Goal: Task Accomplishment & Management: Complete application form

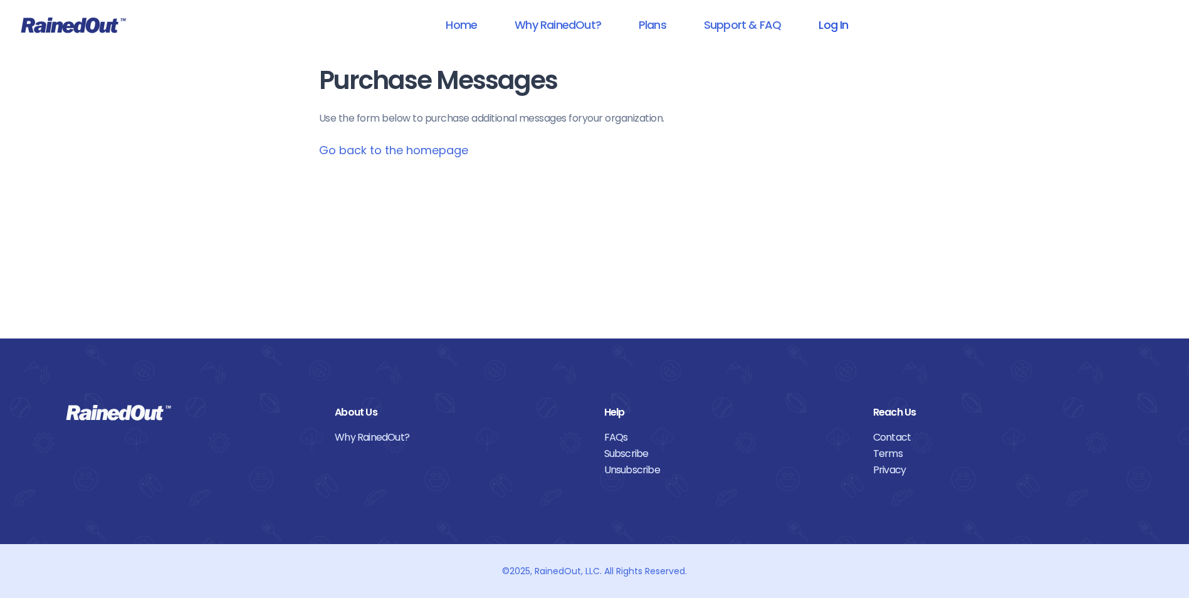
click at [827, 24] on link "Log In" at bounding box center [833, 25] width 62 height 28
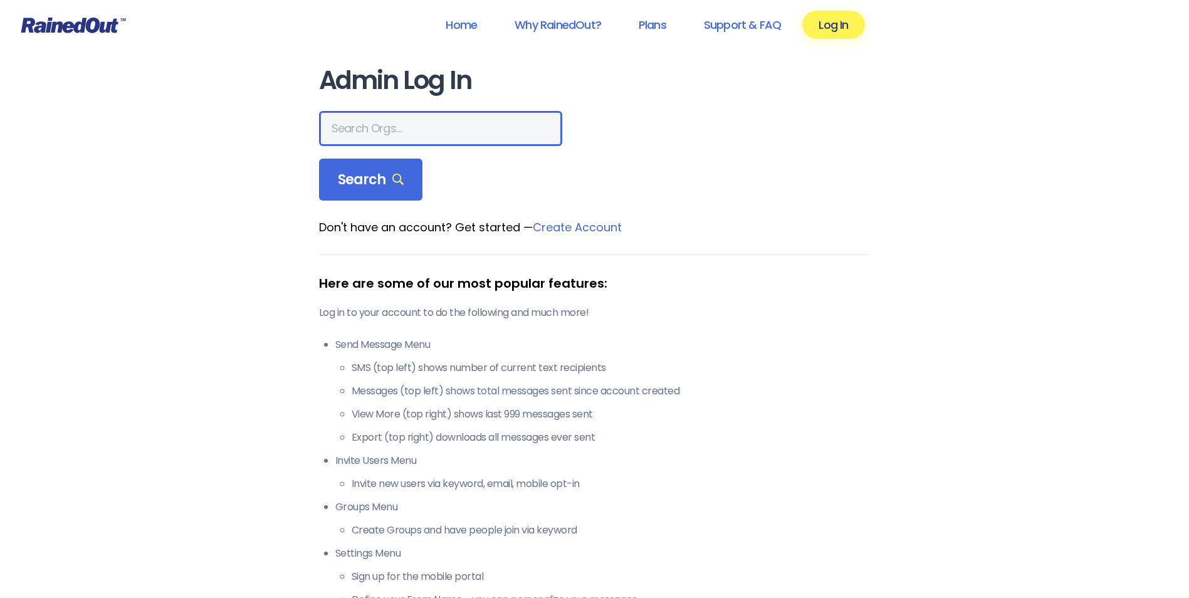
click at [416, 134] on input "text" at bounding box center [440, 128] width 243 height 35
type input "city of poway"
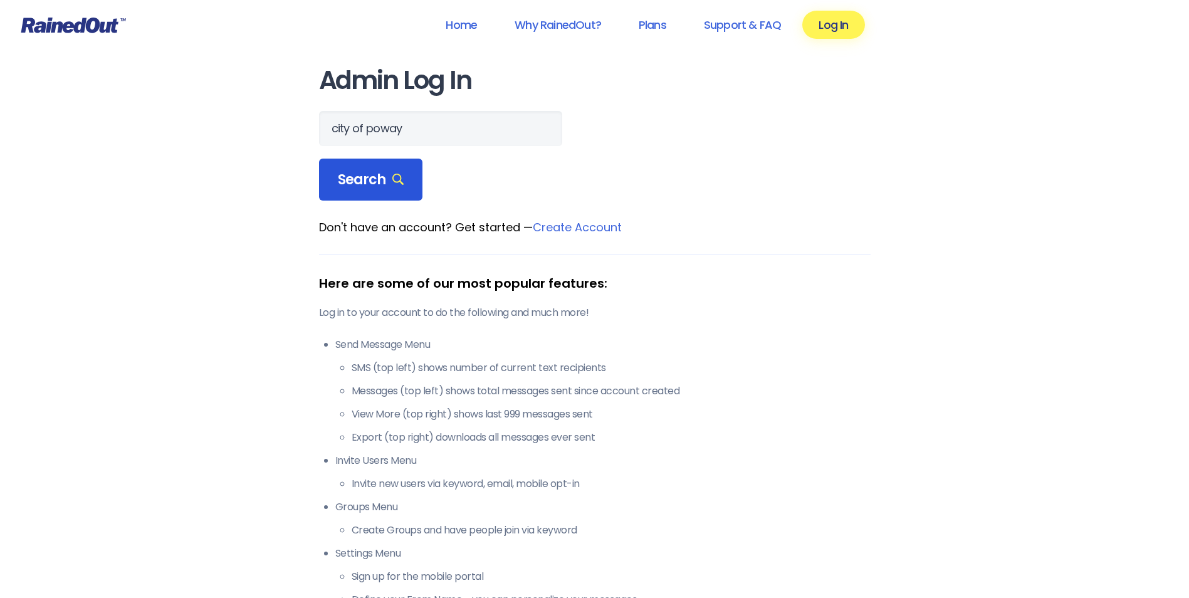
click at [380, 166] on div "Search" at bounding box center [371, 180] width 104 height 43
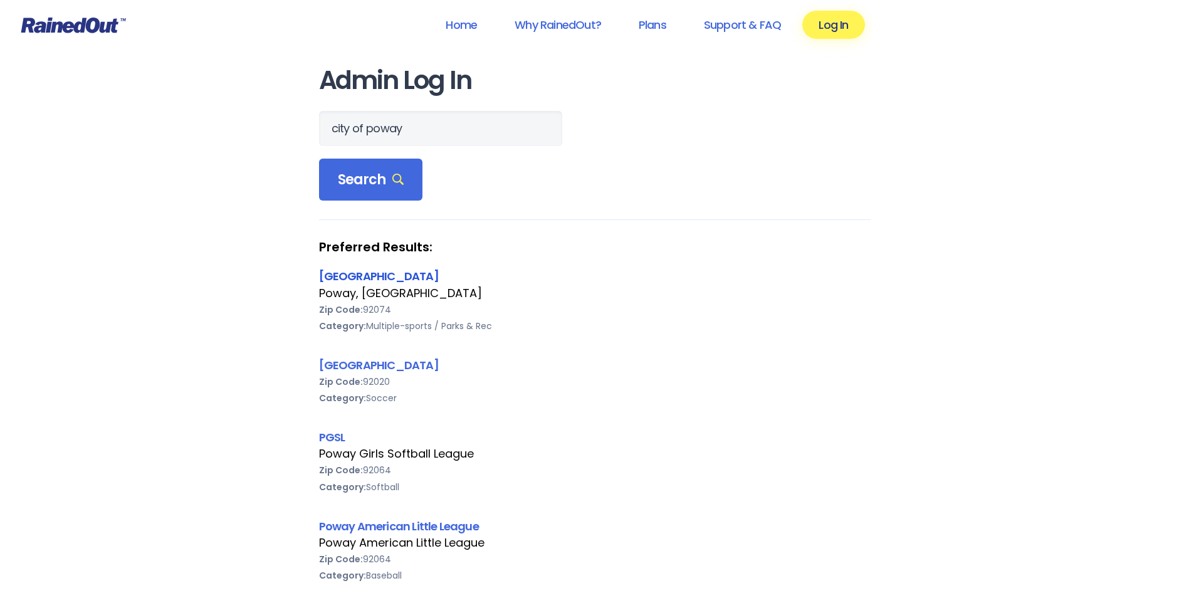
click at [360, 277] on link "[GEOGRAPHIC_DATA]" at bounding box center [379, 276] width 120 height 16
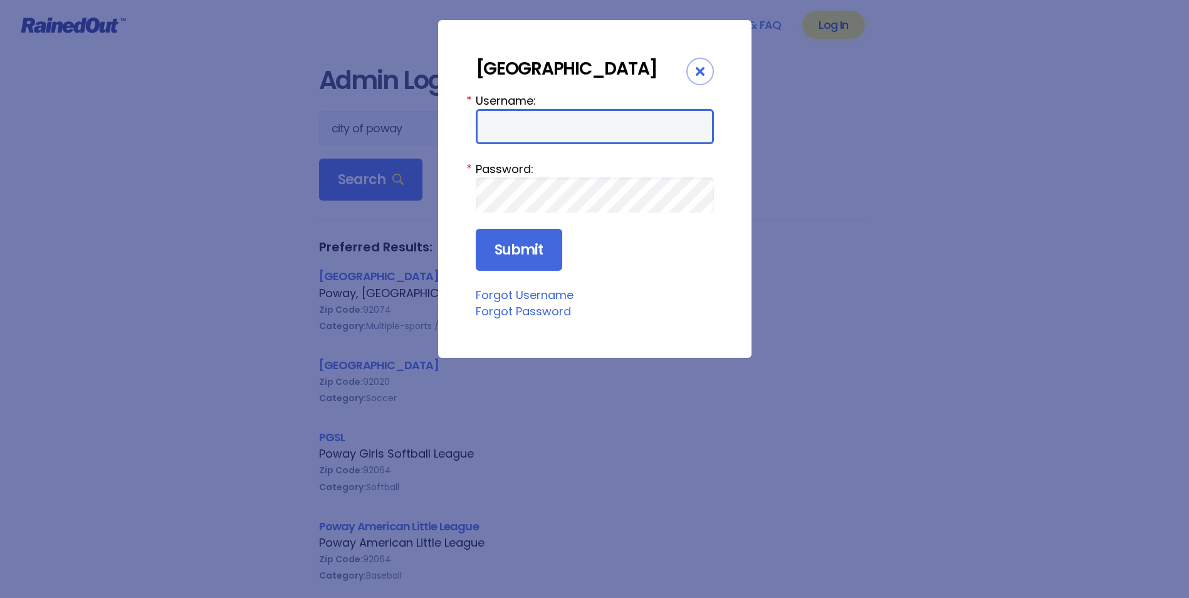
click at [539, 127] on input "Username:" at bounding box center [595, 126] width 238 height 35
type input "cpark"
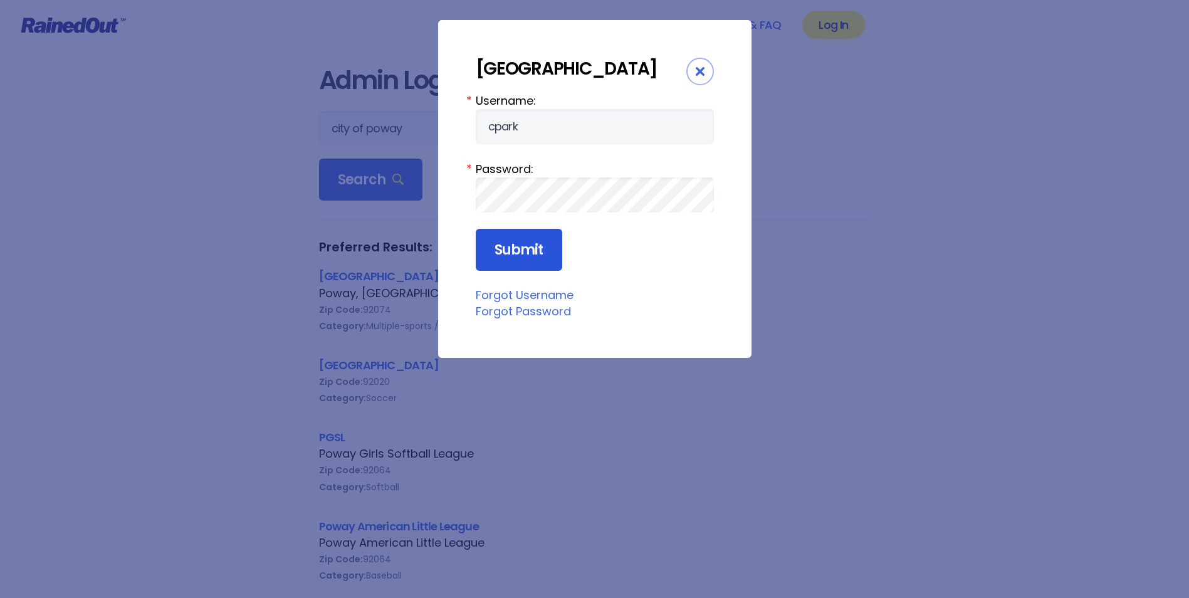
click at [531, 267] on input "Submit" at bounding box center [519, 250] width 86 height 43
